Goal: Task Accomplishment & Management: Use online tool/utility

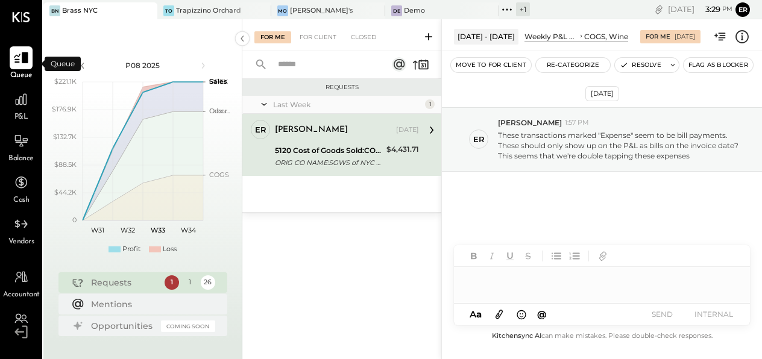
click at [21, 55] on icon at bounding box center [21, 58] width 16 height 16
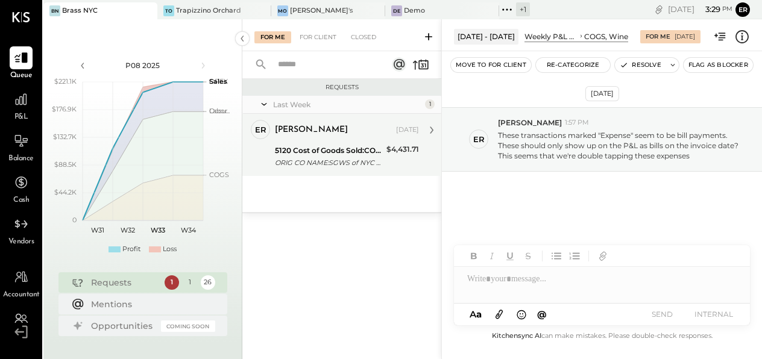
click at [372, 157] on div "ORIG CO NAME:SGWS of NYC ORIG ID:0008235758 DESC DATE:250" at bounding box center [329, 163] width 108 height 12
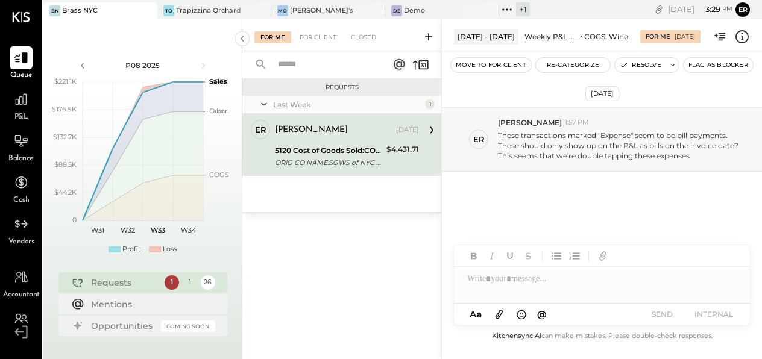
click at [360, 146] on div "5120 Cost of Goods Sold:COGS, Wine" at bounding box center [329, 151] width 108 height 12
click at [424, 131] on icon at bounding box center [432, 130] width 16 height 16
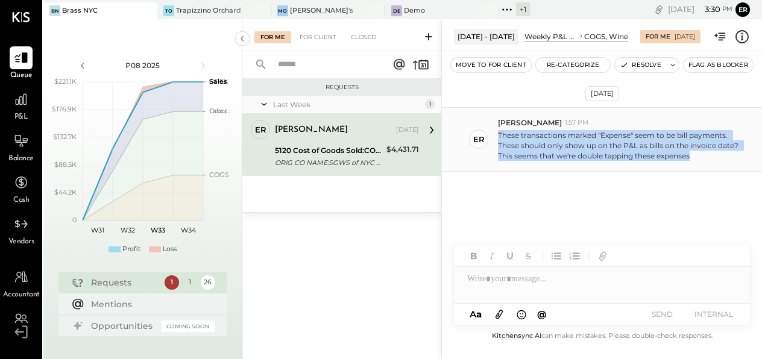
drag, startPoint x: 499, startPoint y: 132, endPoint x: 695, endPoint y: 154, distance: 197.6
click at [695, 154] on p "These transactions marked "Expense" seem to be bill payments. These should only…" at bounding box center [619, 145] width 242 height 31
copy p "These transactions marked "Expense" seem to be bill payments. These should only…"
click at [326, 155] on div "5120 Cost of Goods Sold:COGS, Wine" at bounding box center [329, 151] width 108 height 12
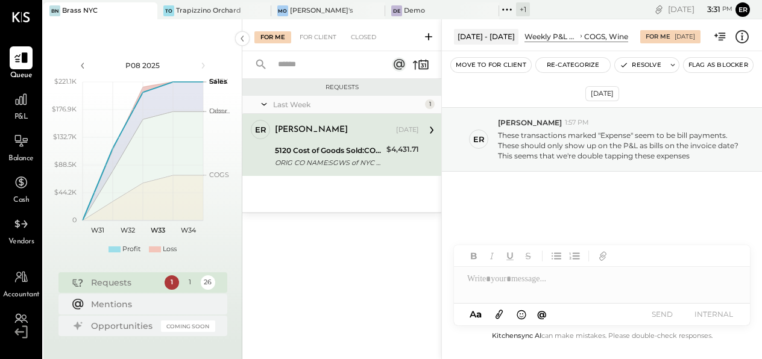
click at [326, 155] on div "5120 Cost of Goods Sold:COGS, Wine" at bounding box center [329, 151] width 108 height 12
click at [351, 142] on div "[PERSON_NAME] [DATE] 5120 Cost of Goods Sold:COGS, Wine ORIG CO NAME:SGWS of NY…" at bounding box center [347, 145] width 144 height 50
click at [345, 150] on div "5120 Cost of Goods Sold:COGS, Wine" at bounding box center [329, 151] width 108 height 12
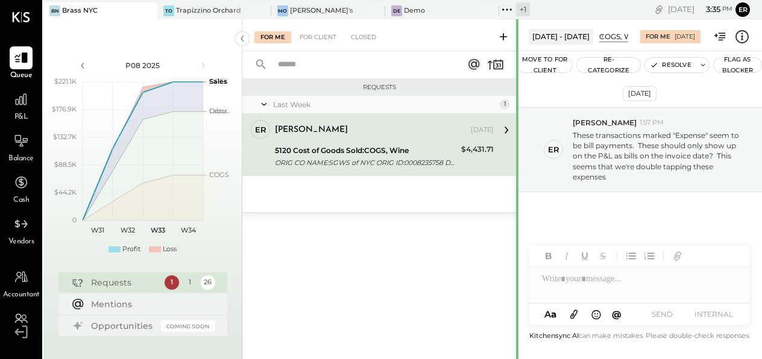
drag, startPoint x: 441, startPoint y: 143, endPoint x: 516, endPoint y: 160, distance: 76.6
click at [516, 160] on div at bounding box center [517, 359] width 2 height 680
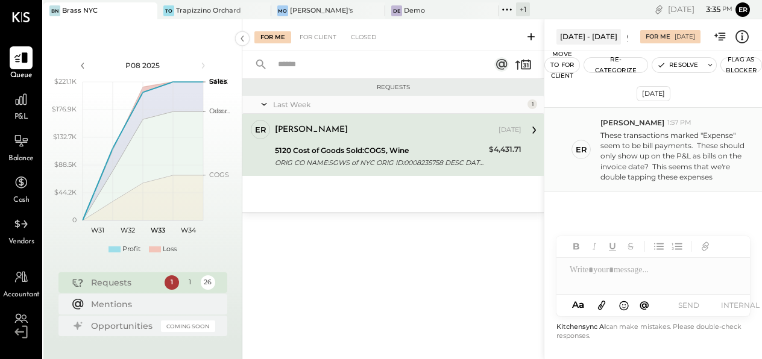
drag, startPoint x: 517, startPoint y: 147, endPoint x: 575, endPoint y: 158, distance: 58.8
click at [421, 166] on div "ORIG CO NAME:SGWS of NYC ORIG ID:0008235758 DESC DATE:250" at bounding box center [380, 163] width 210 height 12
click at [425, 143] on div "5120 Cost of Goods Sold:COGS, Wine ORIG CO NAME:SGWS of NYC ORIG ID:0008235758 …" at bounding box center [380, 156] width 210 height 27
drag, startPoint x: 446, startPoint y: 164, endPoint x: 375, endPoint y: 163, distance: 71.1
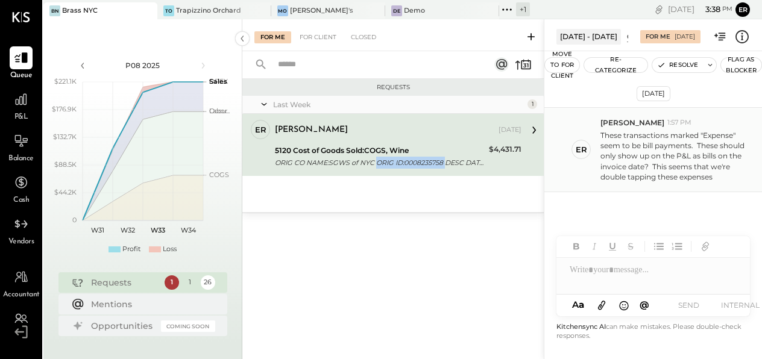
click at [375, 163] on div "ORIG CO NAME:SGWS of NYC ORIG ID:0008235758 DESC DATE:250" at bounding box center [380, 163] width 210 height 12
click at [508, 174] on div "er [PERSON_NAME] Owner [PERSON_NAME] [DATE] 5120 Cost of Goods Sold:COGS, Wine …" at bounding box center [392, 145] width 301 height 62
drag, startPoint x: 277, startPoint y: 162, endPoint x: 372, endPoint y: 166, distance: 95.3
click at [372, 166] on div "ORIG CO NAME:SGWS of NYC ORIG ID:0008235758 DESC DATE:250" at bounding box center [380, 163] width 210 height 12
click at [254, 162] on div "er [PERSON_NAME] Owner [PERSON_NAME] [DATE] 5120 Cost of Goods Sold:COGS, Wine …" at bounding box center [392, 145] width 301 height 62
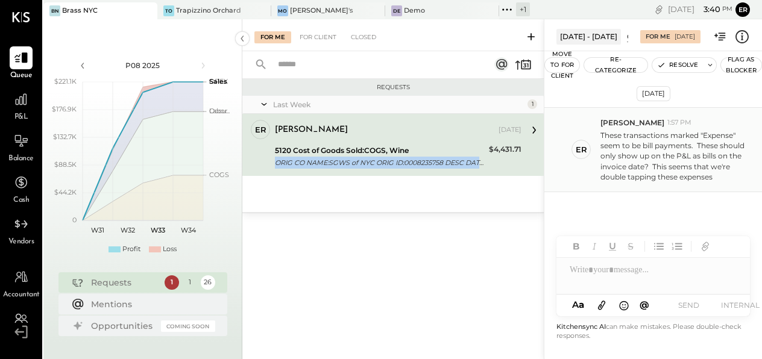
drag, startPoint x: 276, startPoint y: 164, endPoint x: 428, endPoint y: 170, distance: 152.5
click at [428, 170] on div "er [PERSON_NAME] Owner [PERSON_NAME] [DATE] 5120 Cost of Goods Sold:COGS, Wine …" at bounding box center [392, 145] width 301 height 62
click at [619, 275] on div at bounding box center [652, 270] width 193 height 24
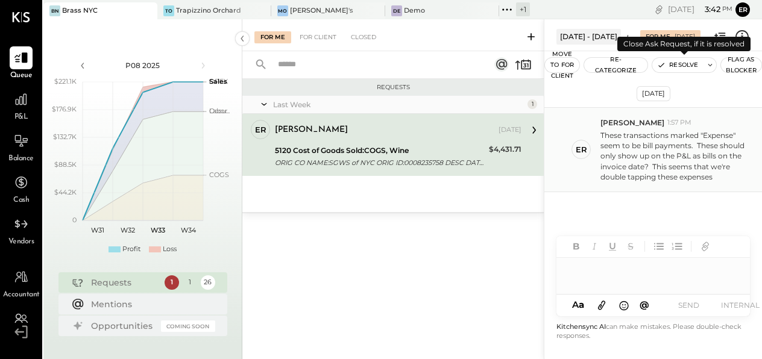
click at [681, 66] on button "Resolve" at bounding box center [677, 65] width 51 height 14
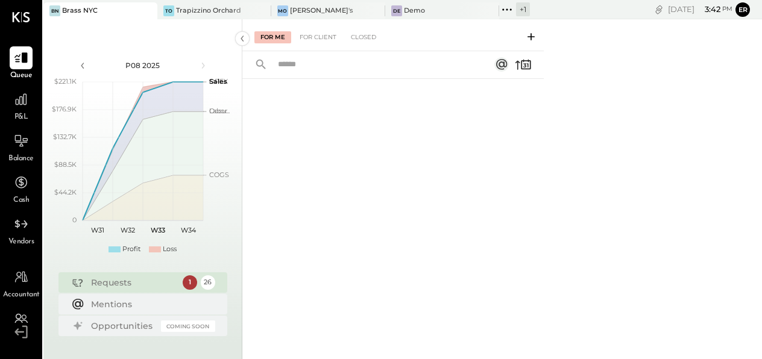
click at [117, 283] on div "Requests" at bounding box center [134, 283] width 86 height 12
click at [190, 281] on div "1" at bounding box center [190, 282] width 14 height 14
click at [311, 38] on div "For Client" at bounding box center [317, 37] width 49 height 12
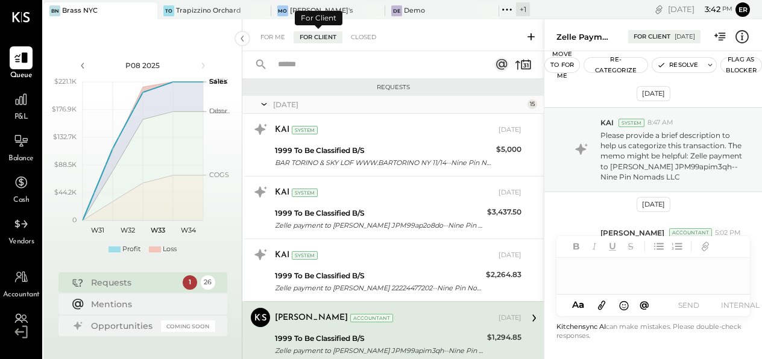
scroll to position [42, 0]
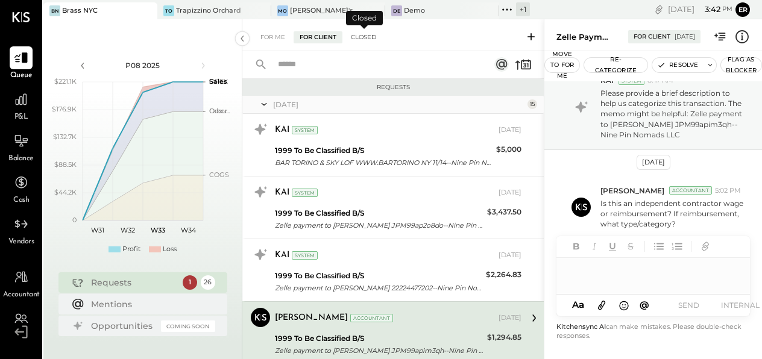
click at [364, 39] on div "Closed" at bounding box center [363, 37] width 37 height 12
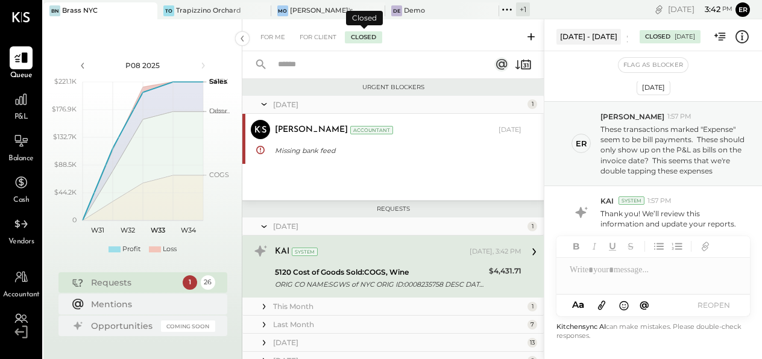
scroll to position [46, 0]
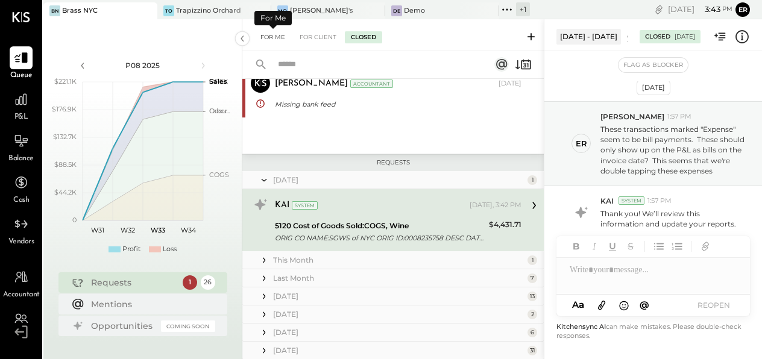
click at [273, 39] on div "For Me" at bounding box center [272, 37] width 37 height 12
